Goal: Check status: Check status

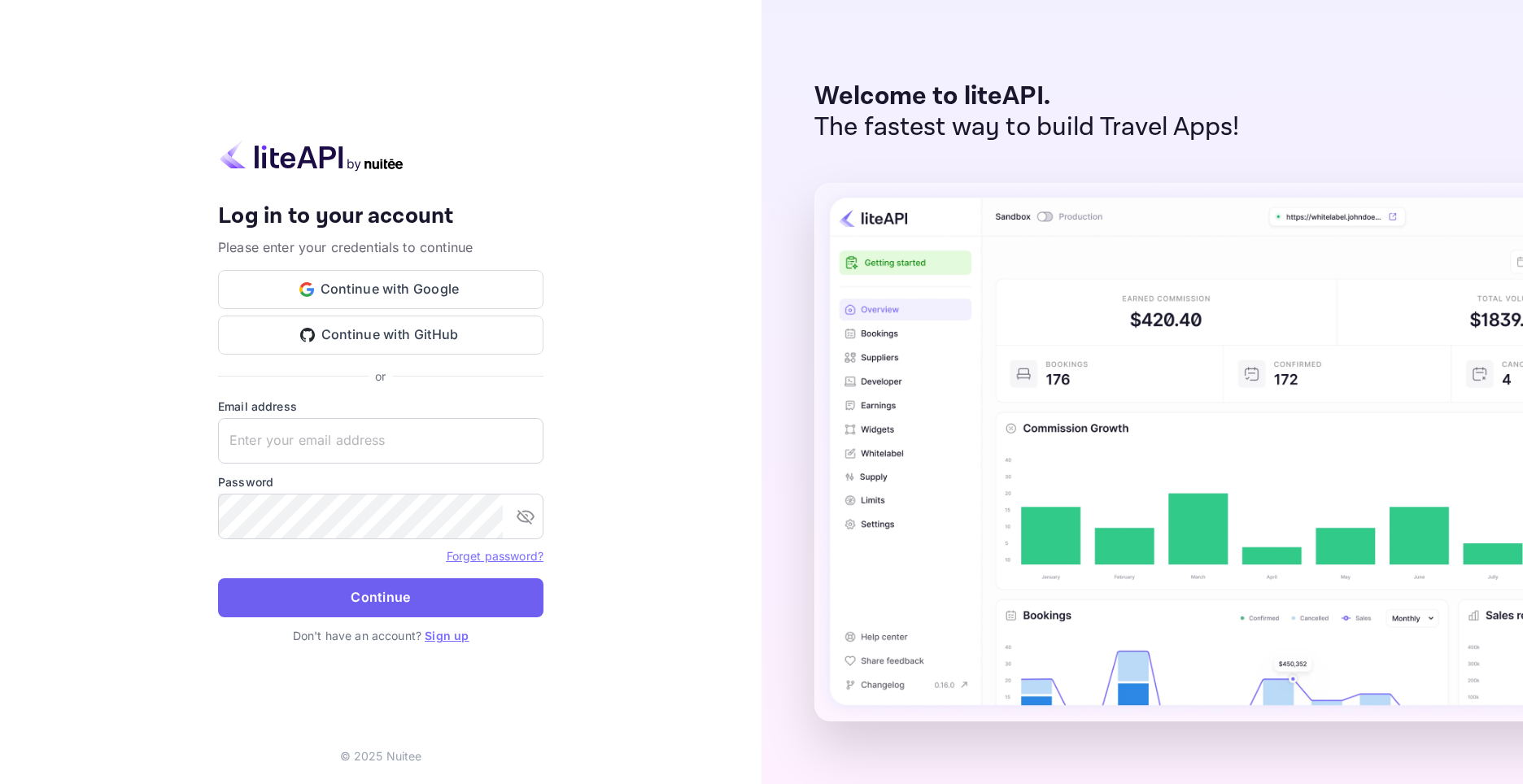
type input "[EMAIL_ADDRESS][DOMAIN_NAME]"
click at [351, 596] on button "Continue" at bounding box center [381, 597] width 326 height 39
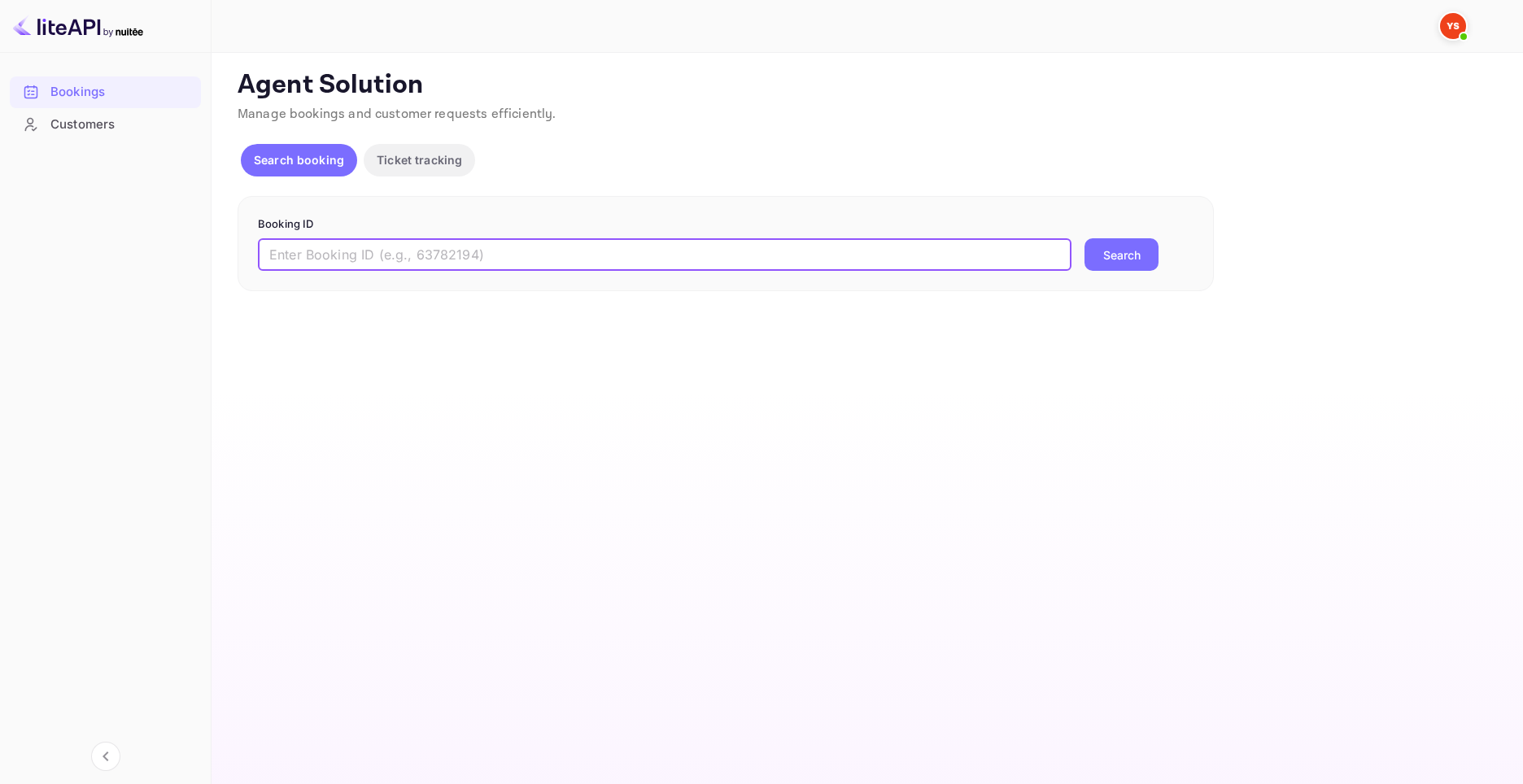
click at [452, 249] on input "text" at bounding box center [665, 254] width 814 height 33
paste input "9139787"
type input "9139787"
click at [1119, 255] on button "Search" at bounding box center [1122, 254] width 74 height 33
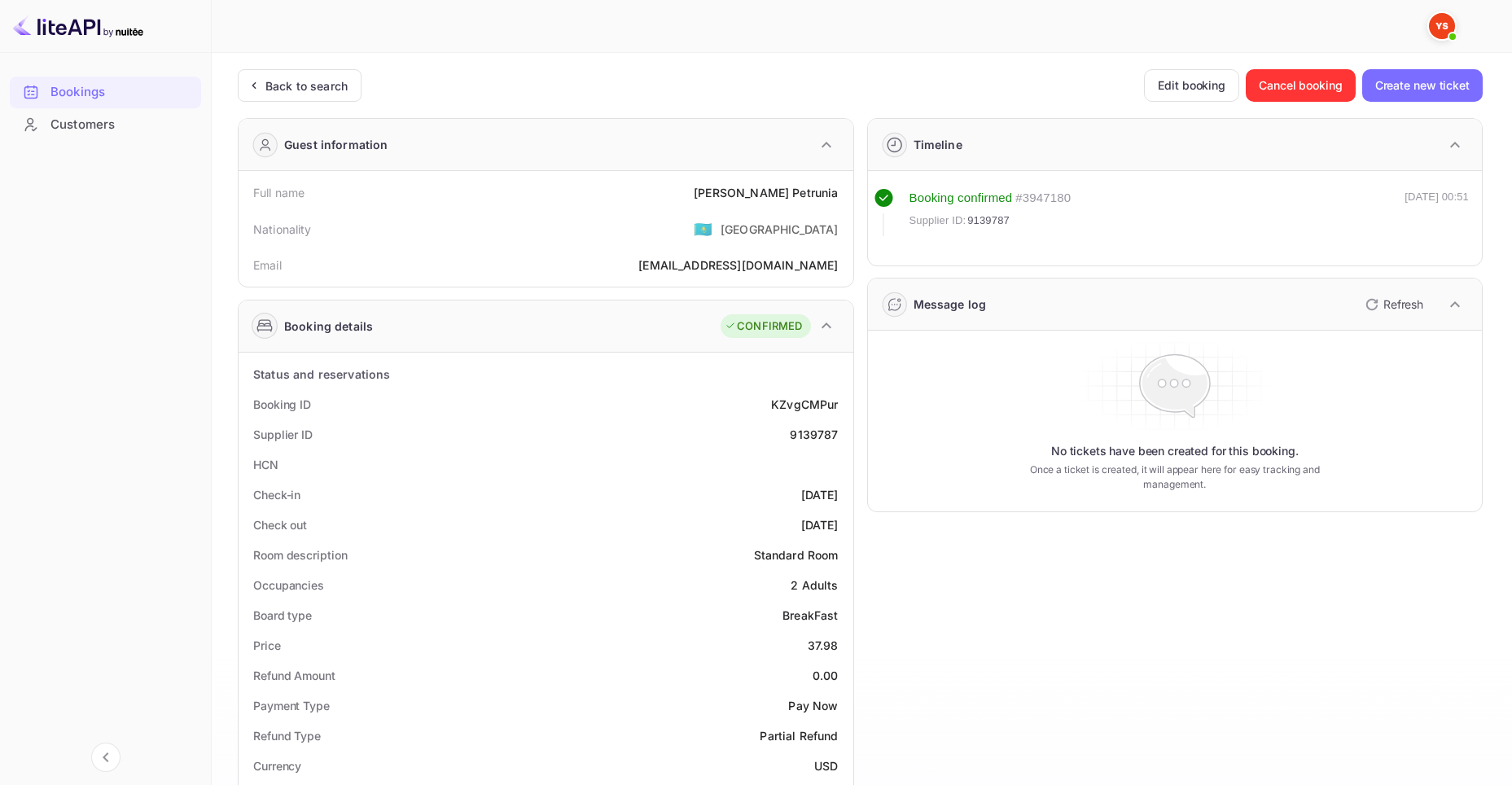
scroll to position [407, 0]
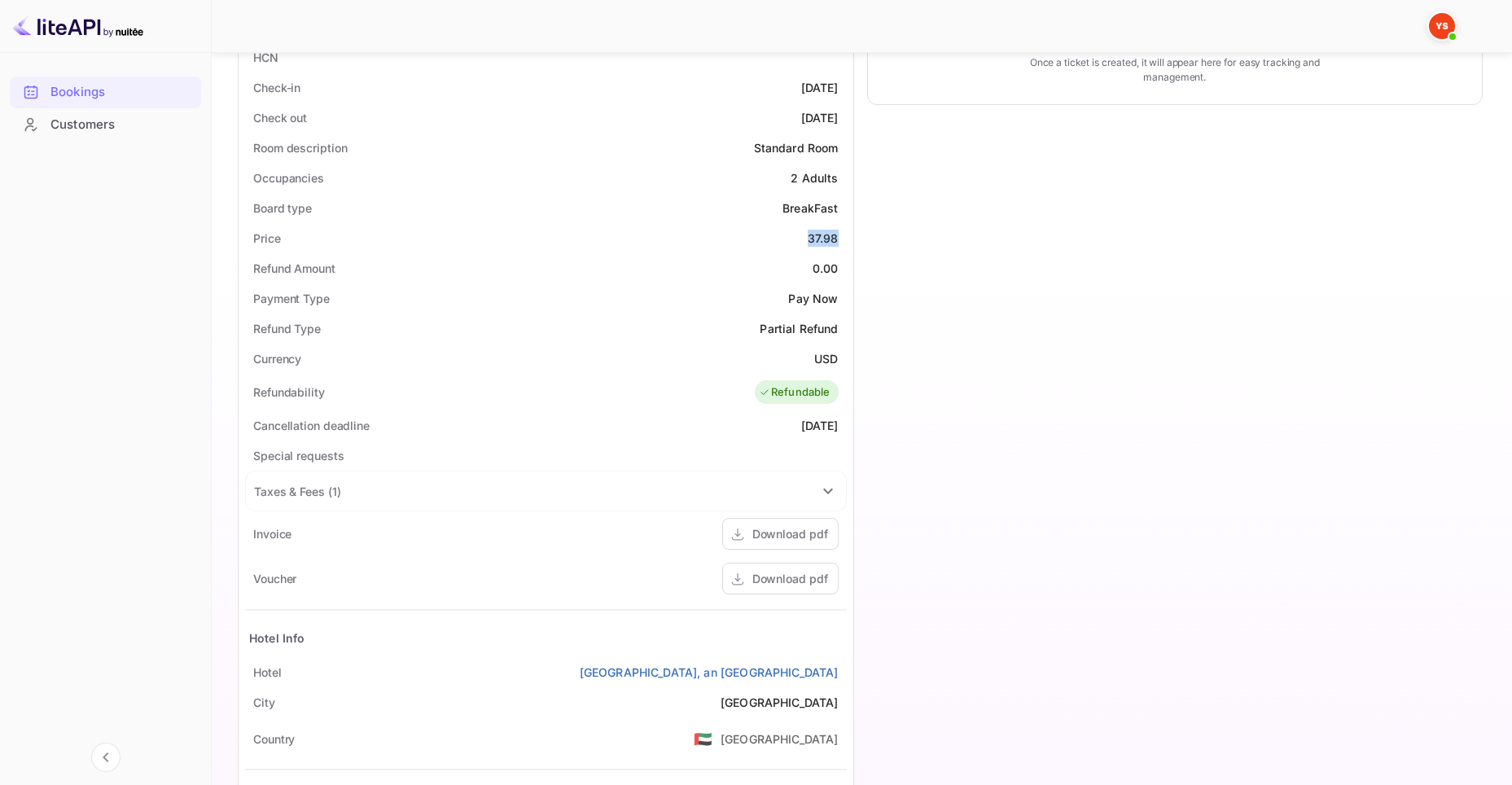
drag, startPoint x: 841, startPoint y: 240, endPoint x: 794, endPoint y: 237, distance: 47.1
click at [794, 237] on div "Price 37.98" at bounding box center [546, 238] width 601 height 30
click at [933, 236] on div "Timeline Booking confirmed # 3947180 Supplier ID: 9139787 [DATE] 00:51 Message …" at bounding box center [1168, 312] width 629 height 1229
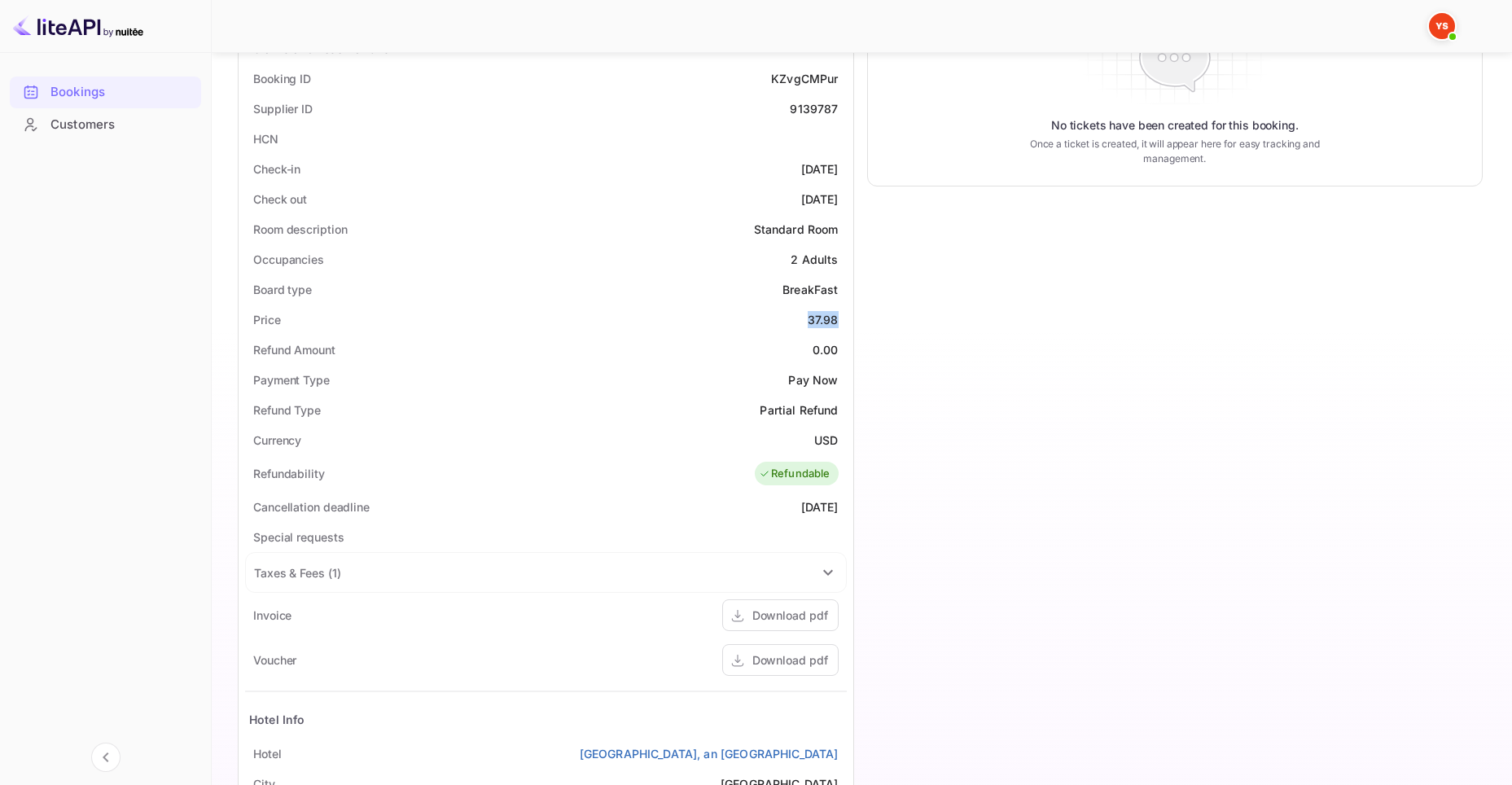
drag, startPoint x: 839, startPoint y: 313, endPoint x: 797, endPoint y: 316, distance: 42.1
click at [795, 317] on div "Price 37.98" at bounding box center [546, 319] width 601 height 30
copy div "37.98"
